Goal: Task Accomplishment & Management: Manage account settings

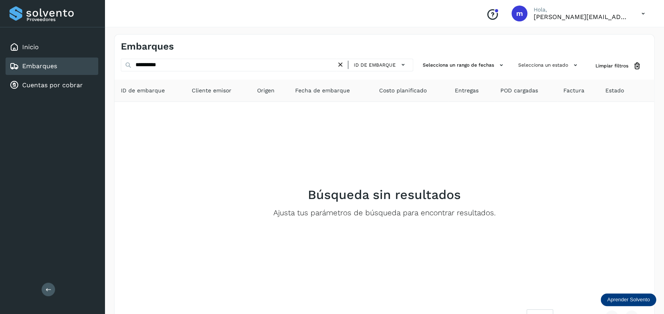
click at [344, 66] on icon at bounding box center [341, 65] width 8 height 8
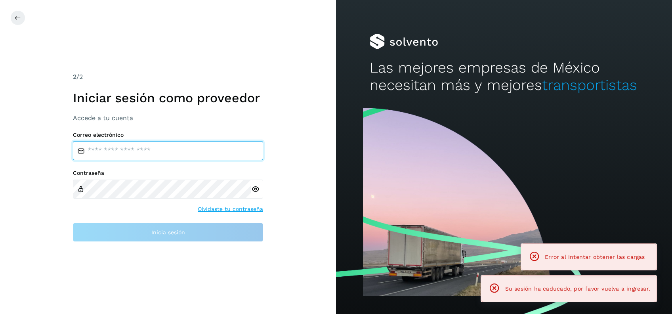
type input "**********"
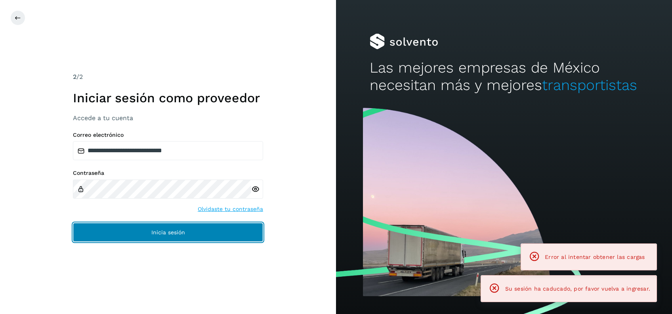
click at [132, 228] on button "Inicia sesión" at bounding box center [168, 232] width 190 height 19
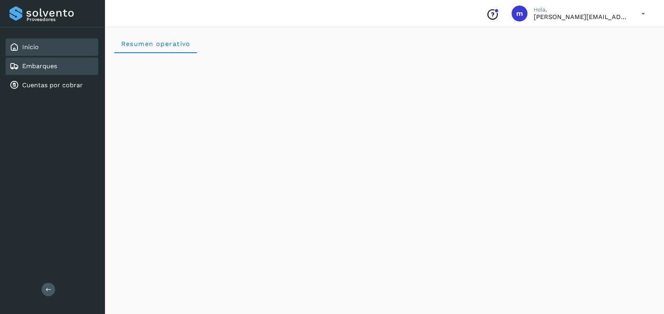
click at [52, 70] on div "Embarques" at bounding box center [34, 66] width 48 height 10
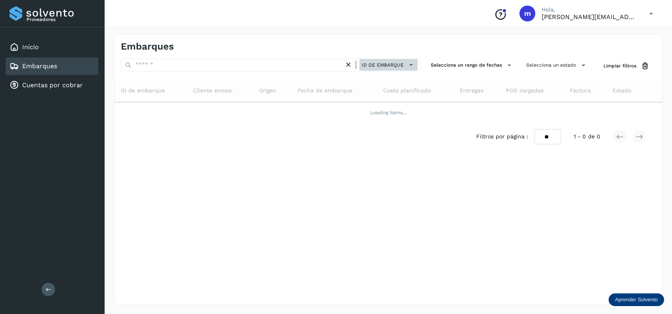
click at [377, 65] on span "ID de embarque" at bounding box center [383, 64] width 42 height 7
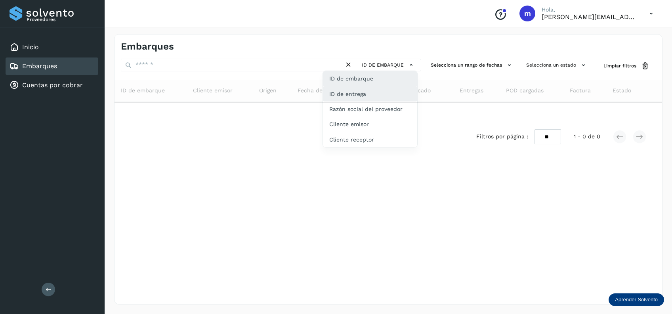
click at [370, 117] on div "ID de entrega" at bounding box center [370, 124] width 94 height 15
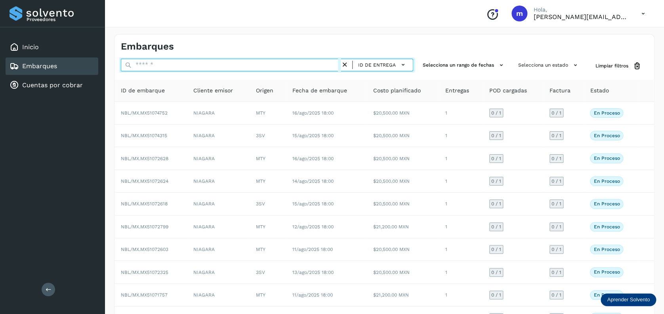
click at [201, 63] on input "text" at bounding box center [231, 65] width 220 height 13
paste input "**********"
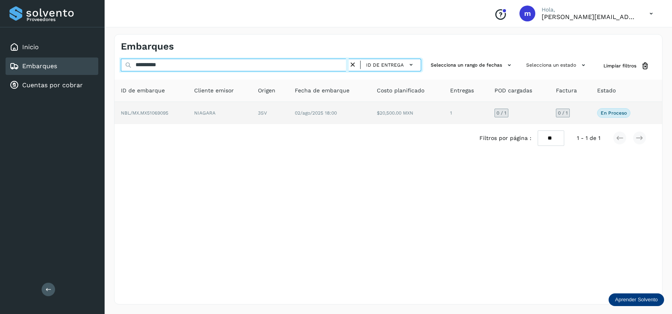
type input "**********"
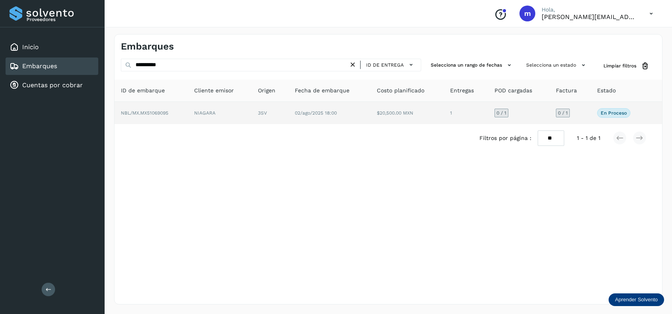
click at [323, 115] on span "02/ago/2025 18:00" at bounding box center [316, 113] width 42 height 6
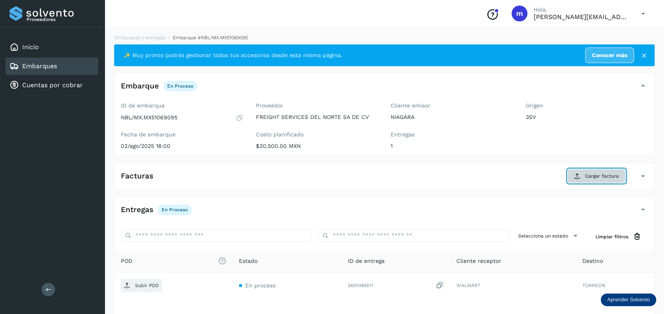
click at [596, 176] on span "Cargar factura" at bounding box center [602, 175] width 34 height 7
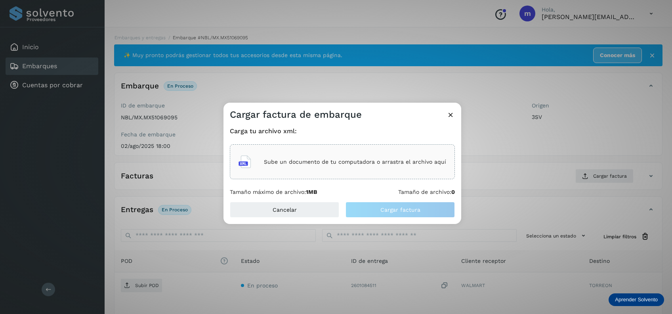
click at [351, 163] on p "Sube un documento de tu computadora o arrastra el archivo aquí" at bounding box center [355, 162] width 182 height 7
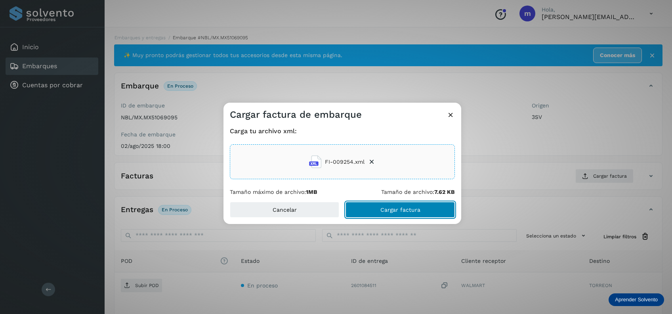
click at [405, 210] on span "Cargar factura" at bounding box center [401, 210] width 40 height 6
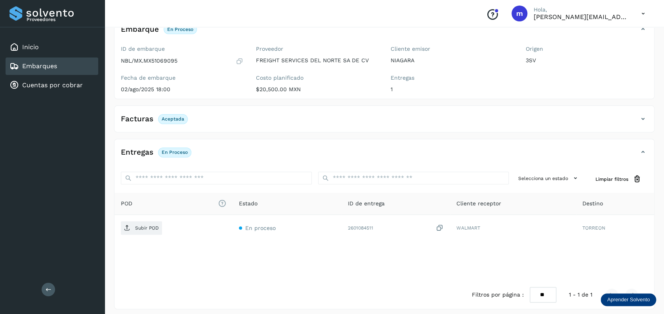
scroll to position [61, 0]
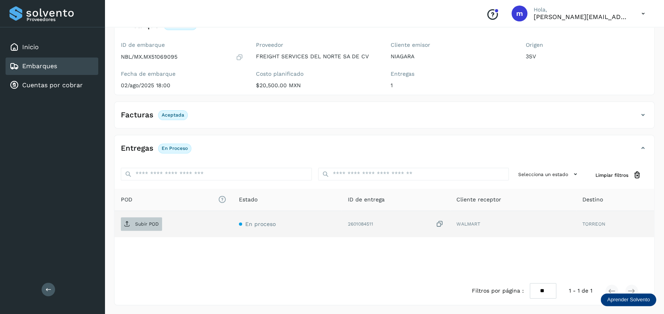
click at [138, 224] on p "Subir POD" at bounding box center [147, 224] width 24 height 6
click at [440, 225] on icon at bounding box center [440, 224] width 8 height 8
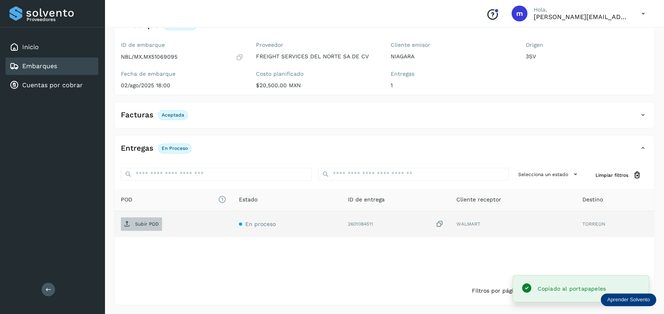
click at [141, 223] on p "Subir POD" at bounding box center [147, 224] width 24 height 6
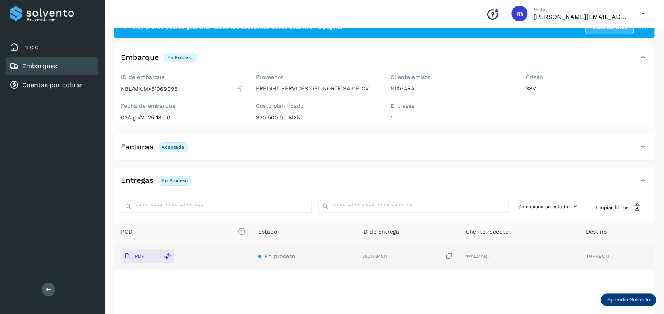
scroll to position [0, 0]
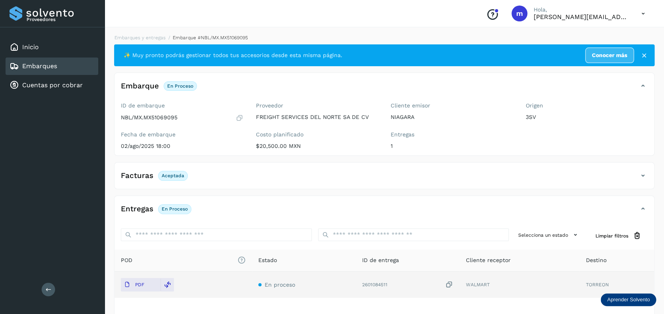
click at [65, 64] on div "Embarques" at bounding box center [52, 65] width 93 height 17
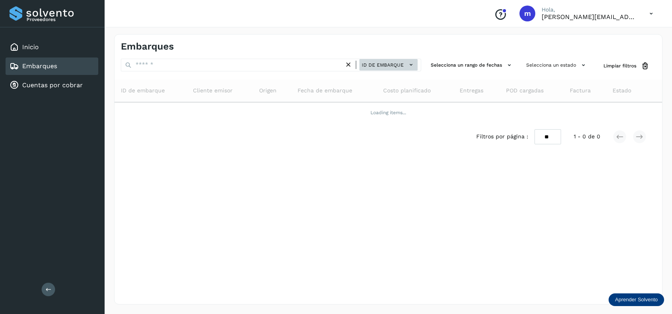
click at [402, 67] on span "ID de embarque" at bounding box center [383, 64] width 42 height 7
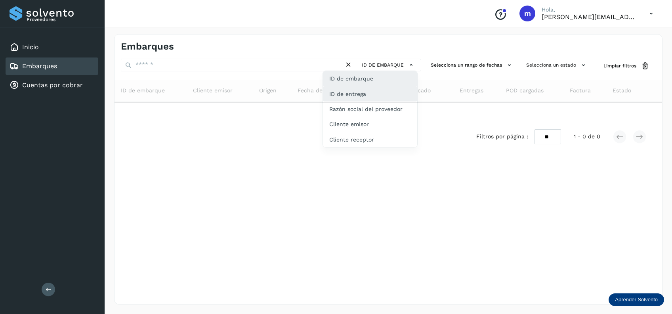
click at [375, 117] on div "ID de entrega" at bounding box center [370, 124] width 94 height 15
type input "**********"
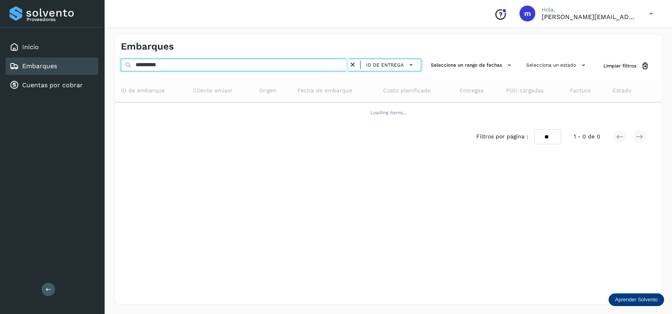
click at [307, 65] on input "**********" at bounding box center [235, 65] width 228 height 13
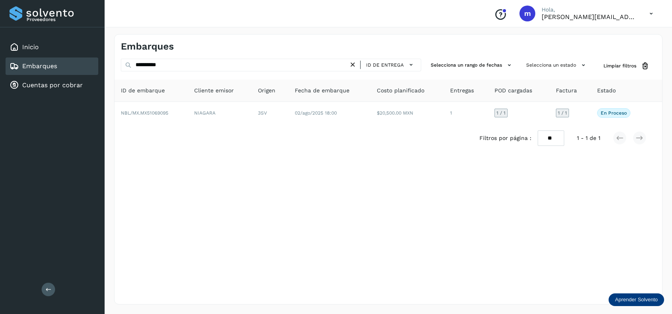
click at [354, 65] on icon at bounding box center [353, 65] width 8 height 8
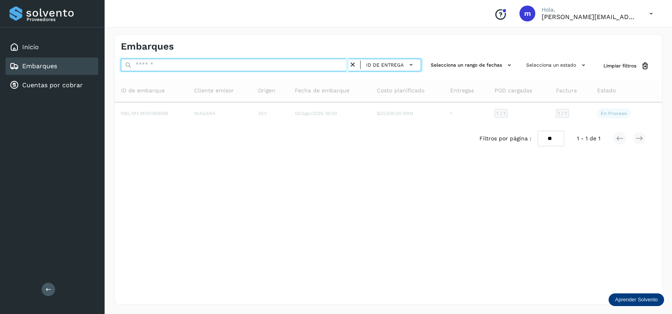
click at [254, 63] on input "text" at bounding box center [235, 65] width 228 height 13
paste input "*********"
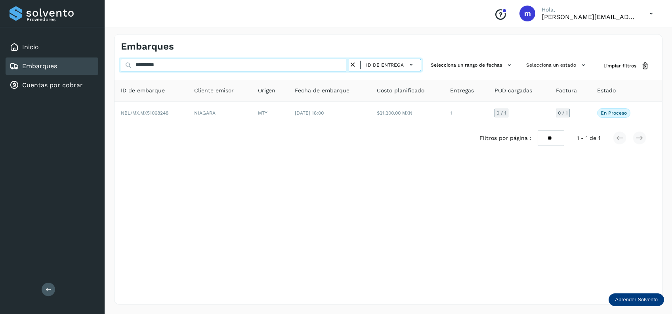
type input "*********"
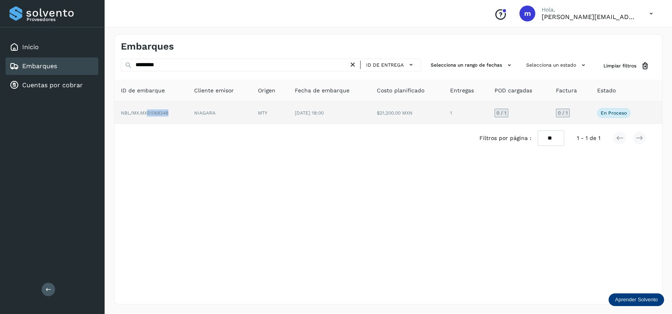
drag, startPoint x: 149, startPoint y: 112, endPoint x: 169, endPoint y: 116, distance: 20.9
click at [188, 116] on td "NBL/MX.MX51068248" at bounding box center [220, 113] width 64 height 22
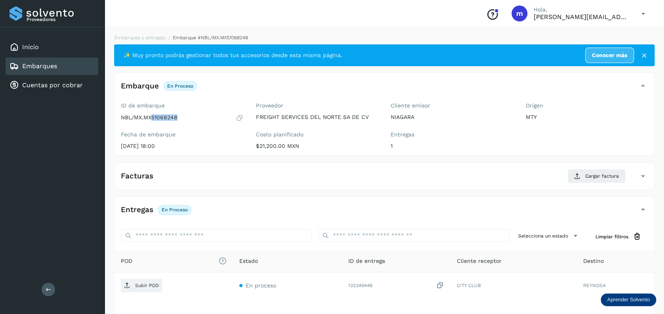
drag, startPoint x: 151, startPoint y: 116, endPoint x: 184, endPoint y: 120, distance: 32.7
click at [184, 120] on div "NBL/MX.MX51068248" at bounding box center [182, 118] width 122 height 8
copy p "51068248"
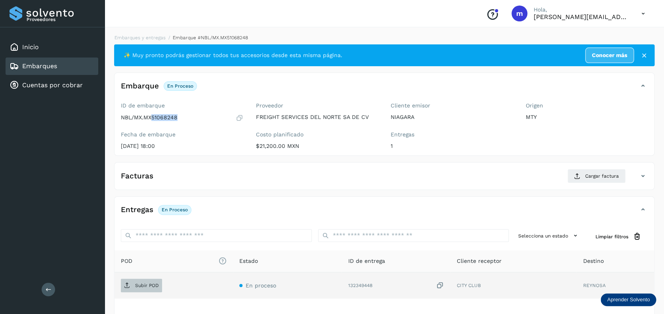
click at [143, 286] on p "Subir POD" at bounding box center [147, 286] width 24 height 6
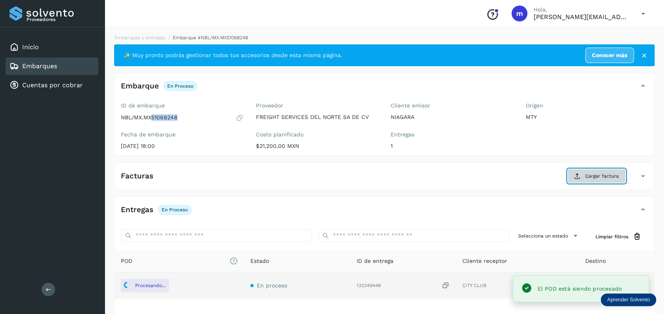
click at [599, 174] on span "Cargar factura" at bounding box center [602, 175] width 34 height 7
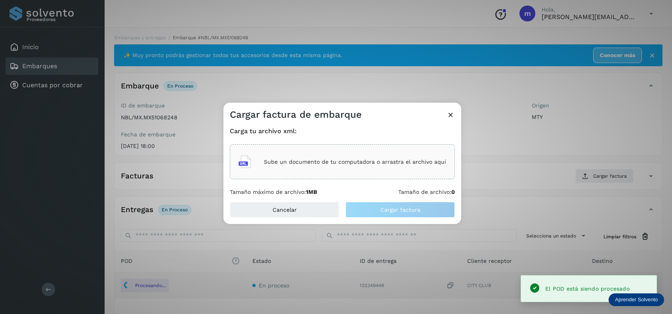
click at [352, 161] on p "Sube un documento de tu computadora o arrastra el archivo aquí" at bounding box center [355, 162] width 182 height 7
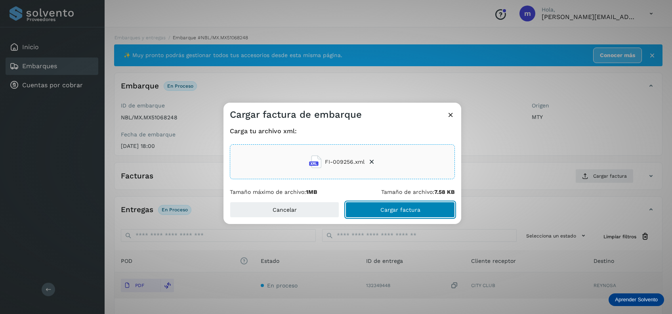
click at [399, 213] on button "Cargar factura" at bounding box center [400, 210] width 109 height 16
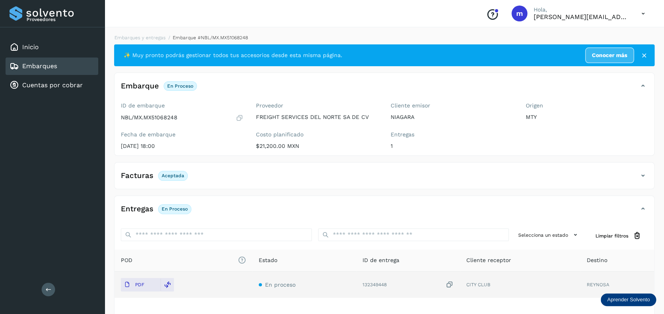
click at [71, 69] on div "Embarques" at bounding box center [52, 65] width 93 height 17
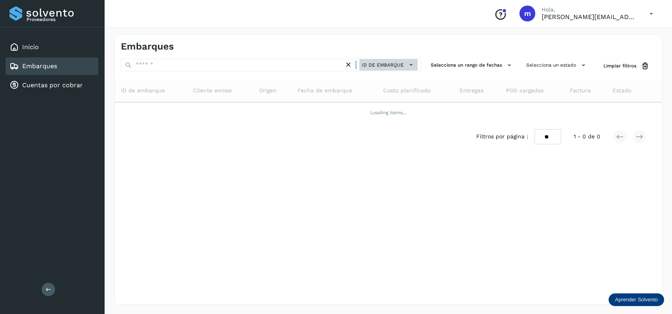
click at [376, 66] on span "ID de embarque" at bounding box center [383, 64] width 42 height 7
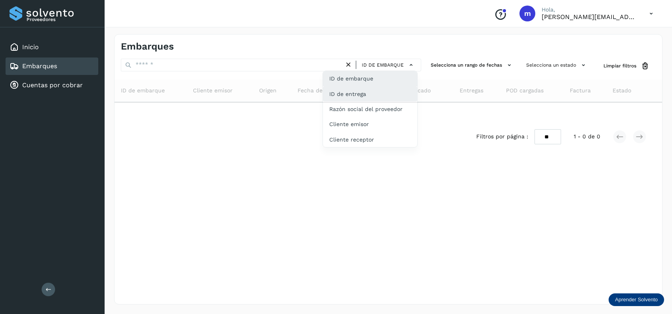
click at [367, 117] on div "ID de entrega" at bounding box center [370, 124] width 94 height 15
type input "*********"
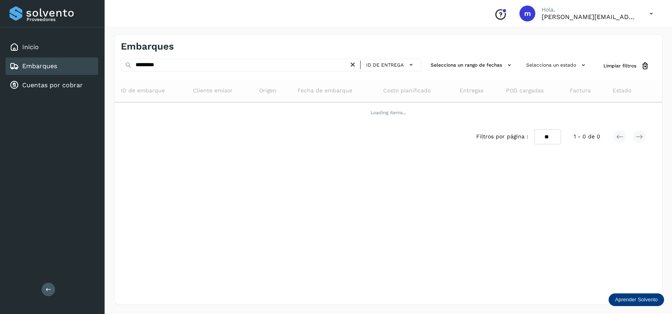
click at [352, 66] on icon at bounding box center [353, 65] width 8 height 8
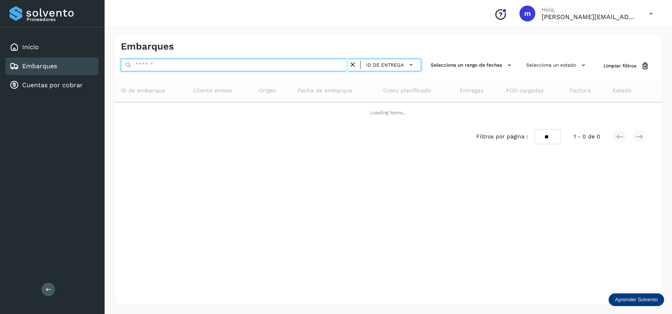
click at [273, 64] on input "text" at bounding box center [235, 65] width 228 height 13
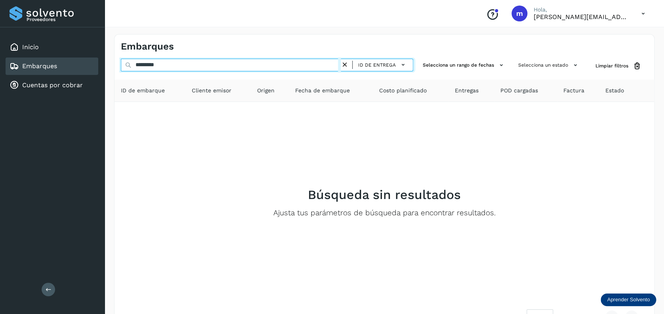
type input "**********"
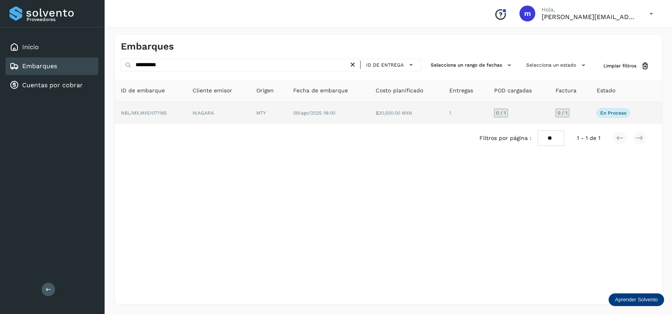
click at [369, 111] on td "09/ago/2025 18:00" at bounding box center [406, 113] width 74 height 22
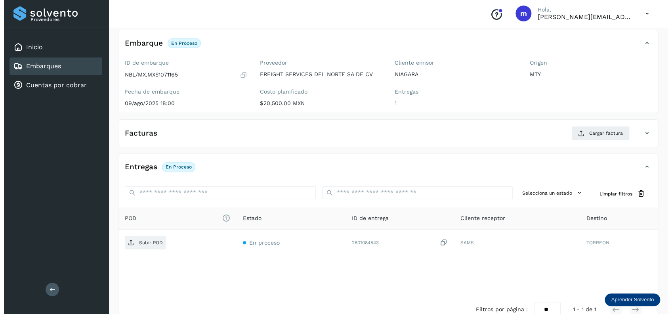
scroll to position [61, 0]
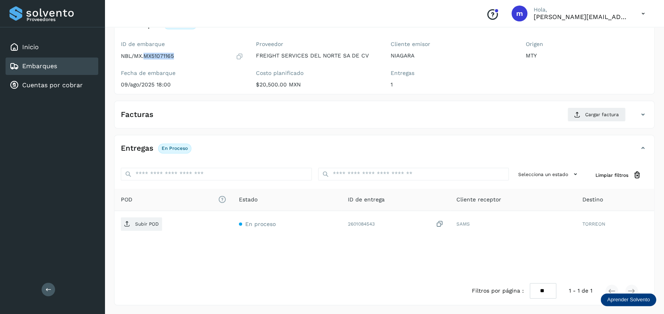
drag, startPoint x: 144, startPoint y: 55, endPoint x: 178, endPoint y: 57, distance: 34.6
click at [178, 57] on div "NBL/MX.MX51071165" at bounding box center [182, 56] width 122 height 8
copy p "MX51071165"
click at [595, 113] on span "Cargar factura" at bounding box center [602, 114] width 34 height 7
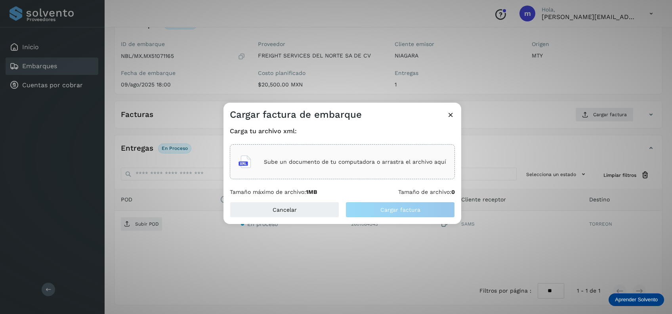
click at [357, 161] on p "Sube un documento de tu computadora o arrastra el archivo aquí" at bounding box center [355, 162] width 182 height 7
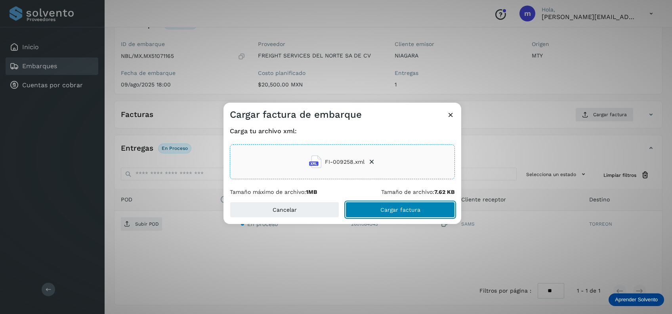
click at [383, 211] on span "Cargar factura" at bounding box center [401, 210] width 40 height 6
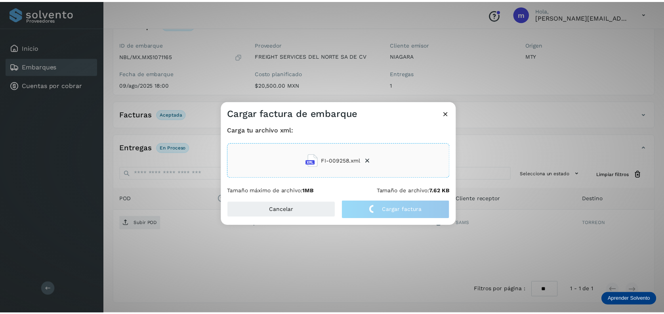
scroll to position [61, 0]
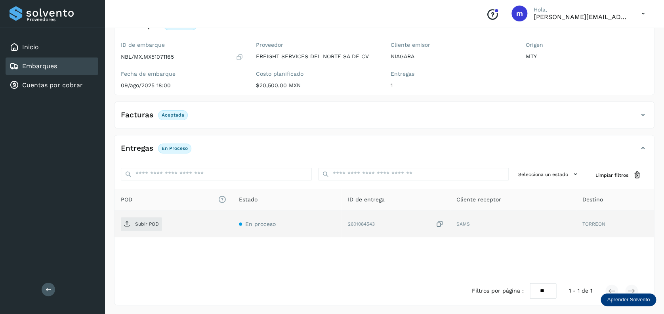
click at [441, 223] on icon at bounding box center [440, 224] width 8 height 8
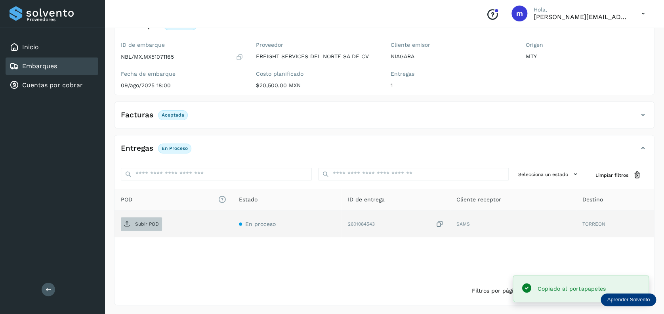
click at [144, 225] on p "Subir POD" at bounding box center [147, 224] width 24 height 6
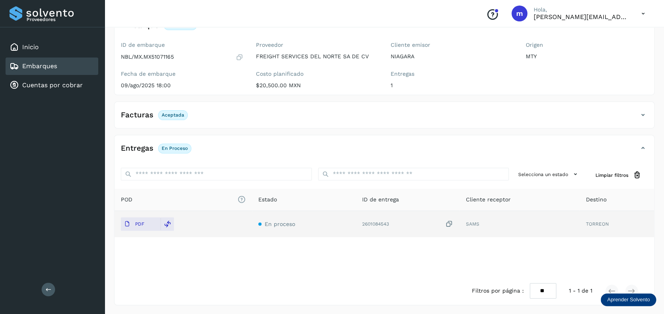
click at [61, 65] on div "Embarques" at bounding box center [52, 65] width 93 height 17
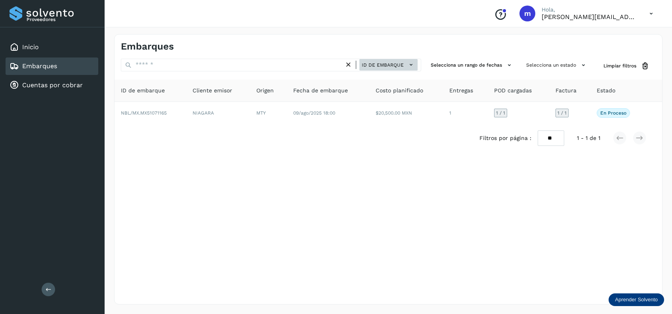
click at [408, 69] on icon at bounding box center [411, 65] width 8 height 8
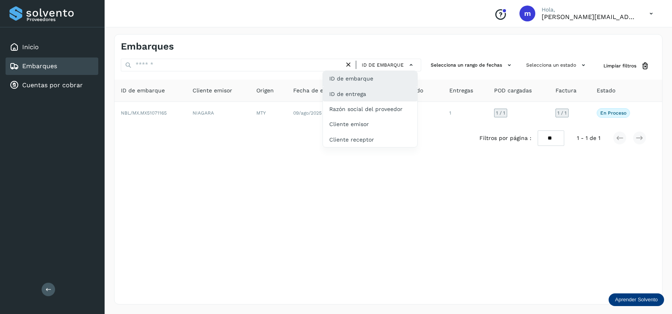
click at [374, 117] on div "ID de entrega" at bounding box center [370, 124] width 94 height 15
type input "**********"
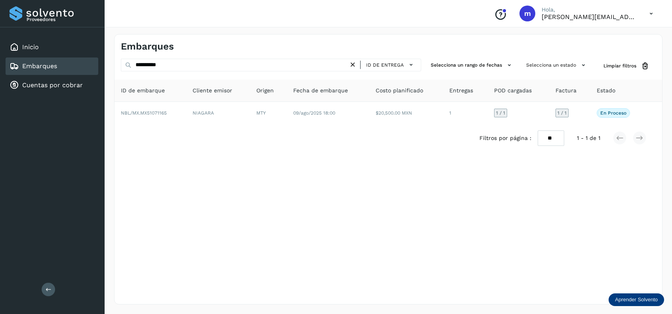
drag, startPoint x: 355, startPoint y: 64, endPoint x: 340, endPoint y: 64, distance: 14.7
click at [355, 64] on icon at bounding box center [353, 65] width 8 height 8
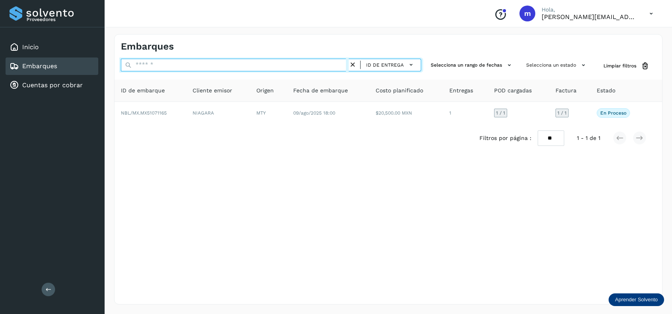
click at [282, 65] on input "text" at bounding box center [235, 65] width 228 height 13
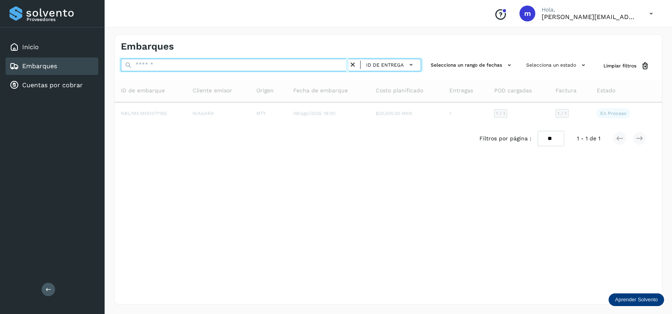
paste input "**********"
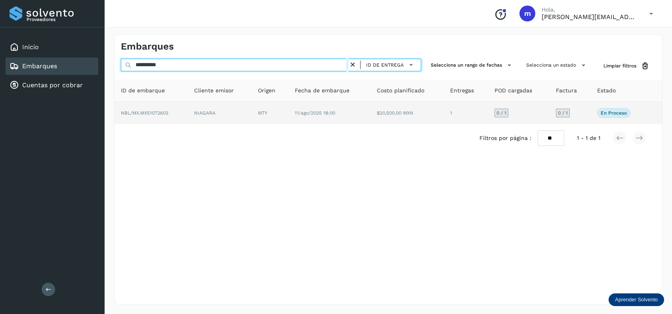
type input "**********"
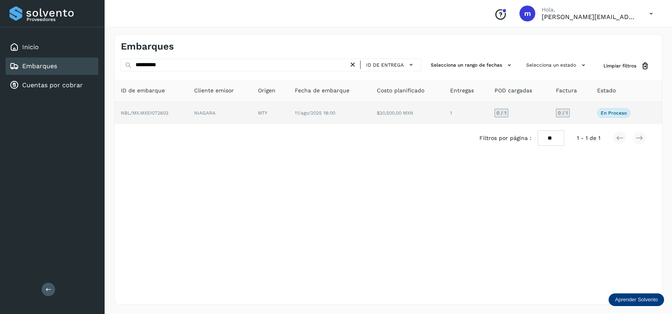
click at [371, 114] on td "11/ago/2025 18:00" at bounding box center [407, 113] width 73 height 22
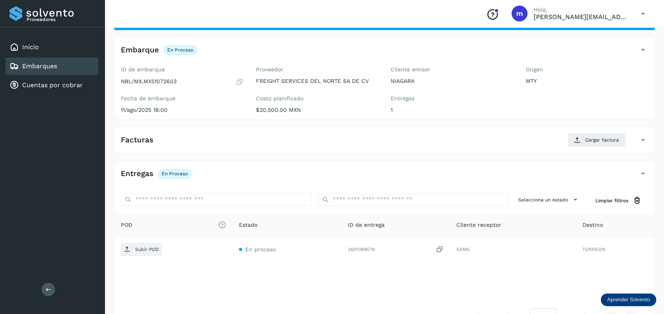
scroll to position [61, 0]
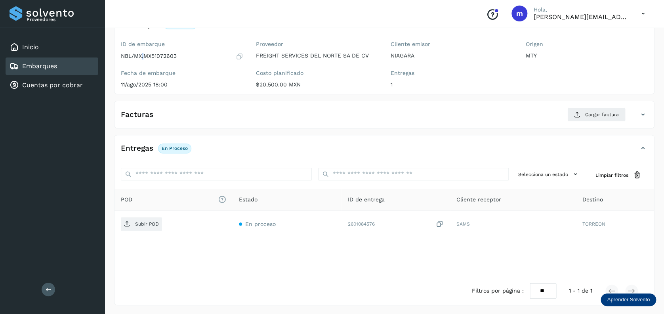
click at [143, 55] on p "NBL/MX.MX51072603" at bounding box center [149, 56] width 56 height 7
click at [172, 70] on label "Fecha de embarque" at bounding box center [182, 73] width 122 height 7
drag, startPoint x: 144, startPoint y: 56, endPoint x: 180, endPoint y: 55, distance: 35.3
click at [180, 55] on div "NBL/MX.MX51072603" at bounding box center [182, 56] width 122 height 8
copy p "MX51072603"
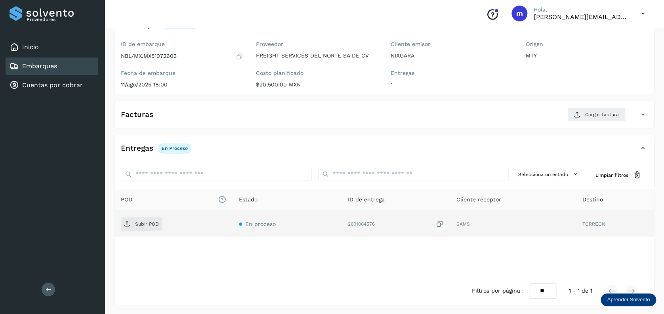
click at [440, 223] on icon at bounding box center [440, 224] width 8 height 8
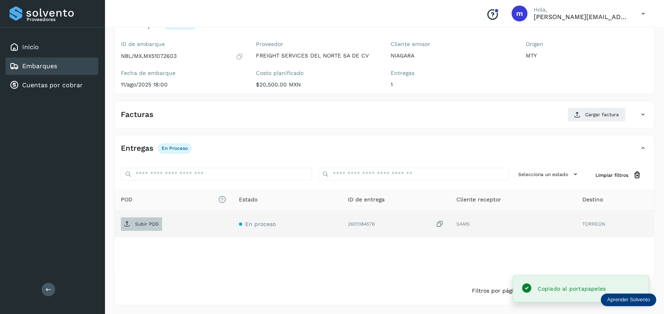
click at [149, 222] on p "Subir POD" at bounding box center [147, 224] width 24 height 6
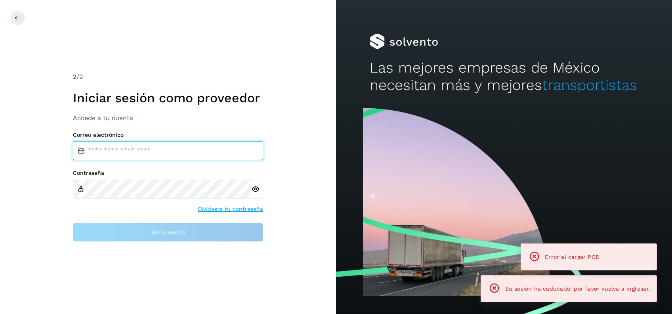
type input "**********"
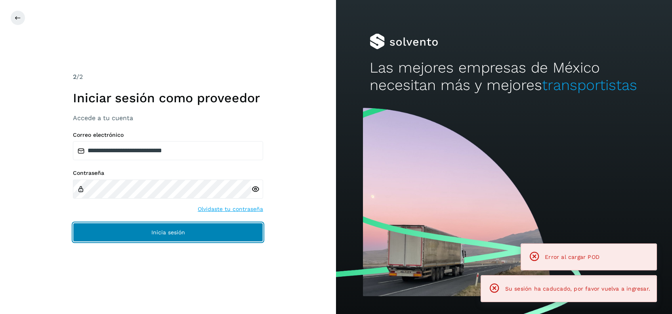
click at [218, 228] on button "Inicia sesión" at bounding box center [168, 232] width 190 height 19
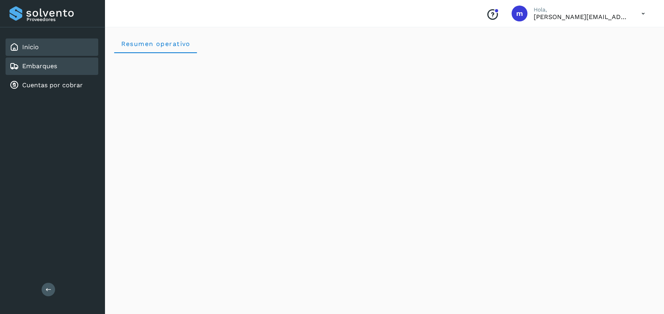
click at [61, 64] on div "Embarques" at bounding box center [52, 65] width 93 height 17
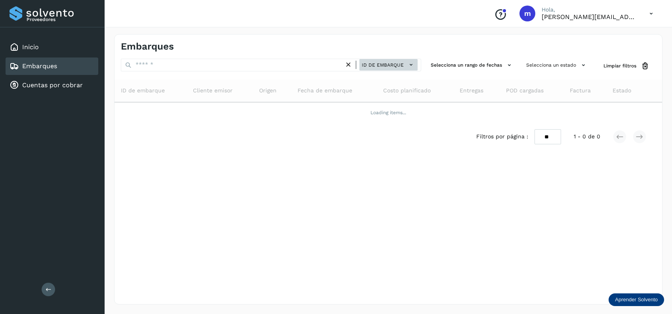
click at [397, 63] on span "ID de embarque" at bounding box center [383, 64] width 42 height 7
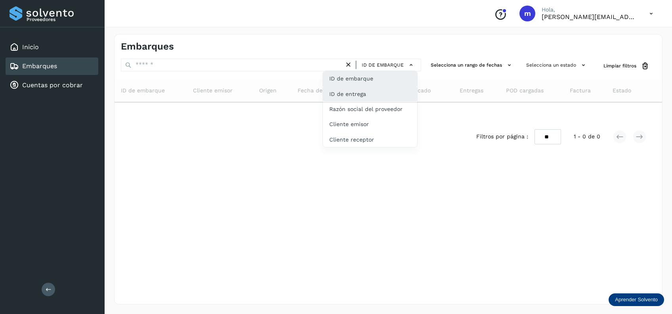
click at [391, 117] on div "ID de entrega" at bounding box center [370, 124] width 94 height 15
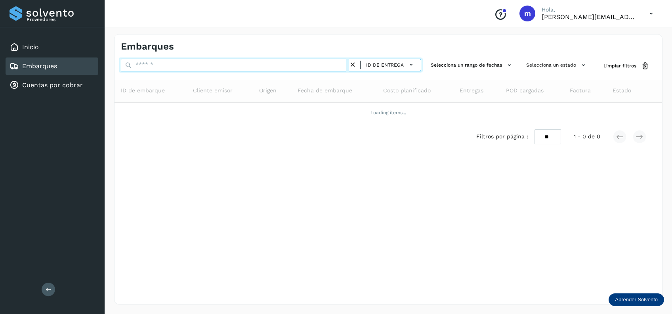
click at [265, 66] on input "text" at bounding box center [235, 65] width 228 height 13
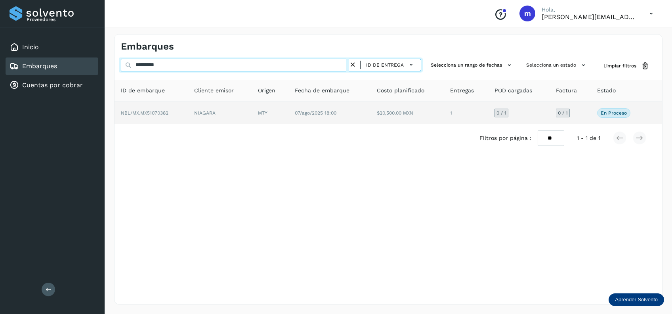
type input "*********"
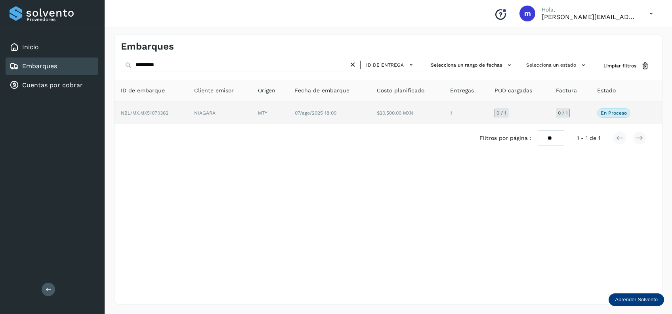
click at [163, 114] on span "NBL/MX.MX51070382" at bounding box center [145, 113] width 48 height 6
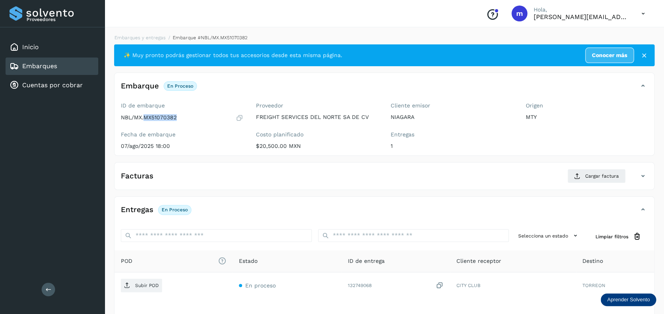
drag, startPoint x: 144, startPoint y: 117, endPoint x: 178, endPoint y: 119, distance: 34.2
click at [178, 119] on div "NBL/MX.MX51070382" at bounding box center [182, 118] width 122 height 8
copy p "MX51070382"
